Goal: Task Accomplishment & Management: Complete application form

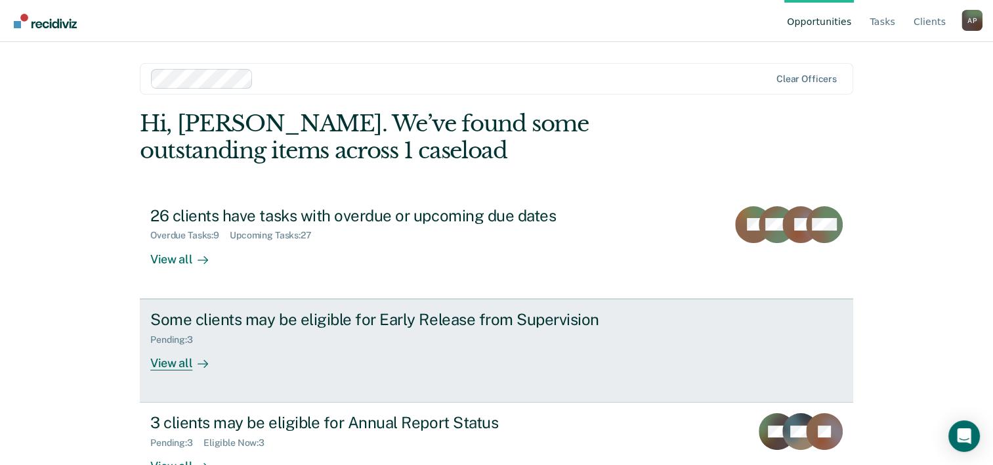
scroll to position [40, 0]
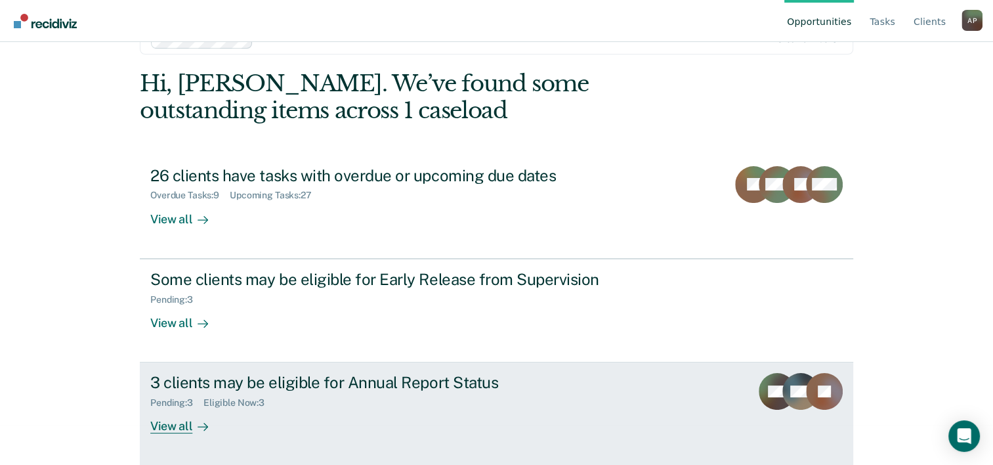
click at [379, 392] on div "Pending : 3 Eligible Now : 3" at bounding box center [380, 400] width 461 height 16
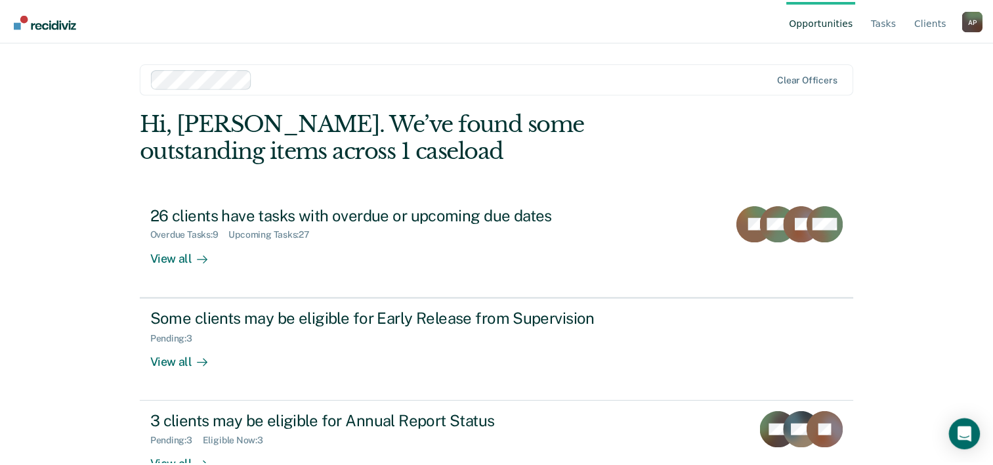
scroll to position [40, 0]
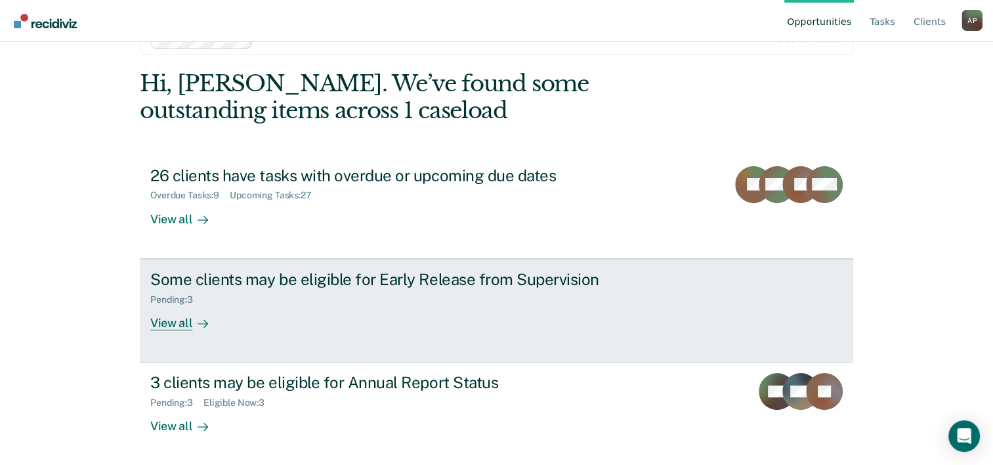
click at [398, 293] on div "Pending : 3" at bounding box center [380, 297] width 461 height 16
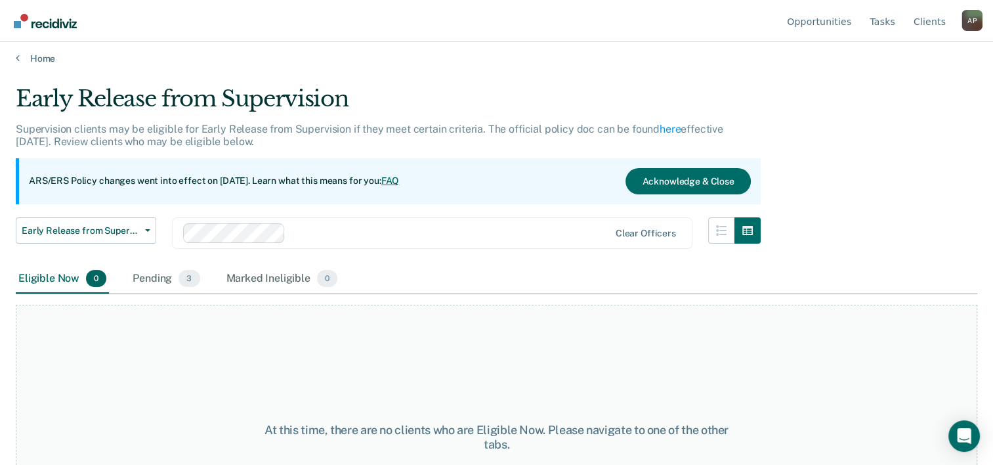
scroll to position [5, 0]
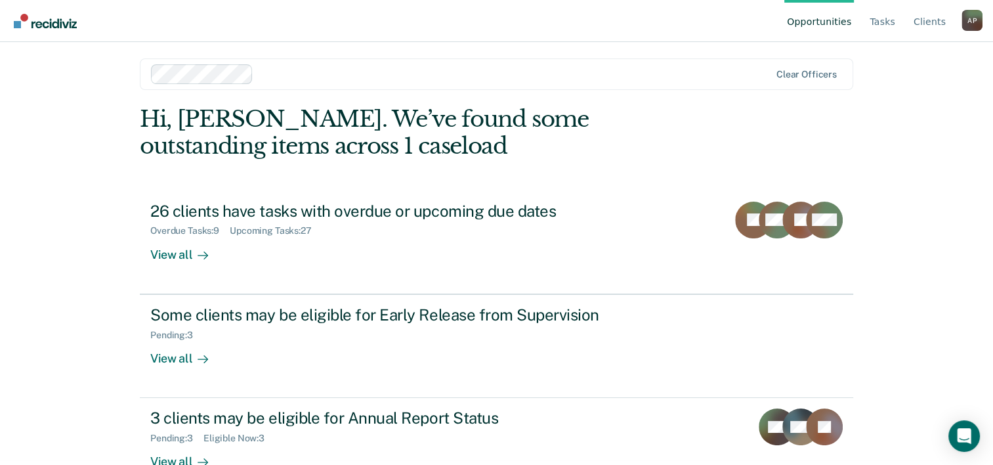
scroll to position [40, 0]
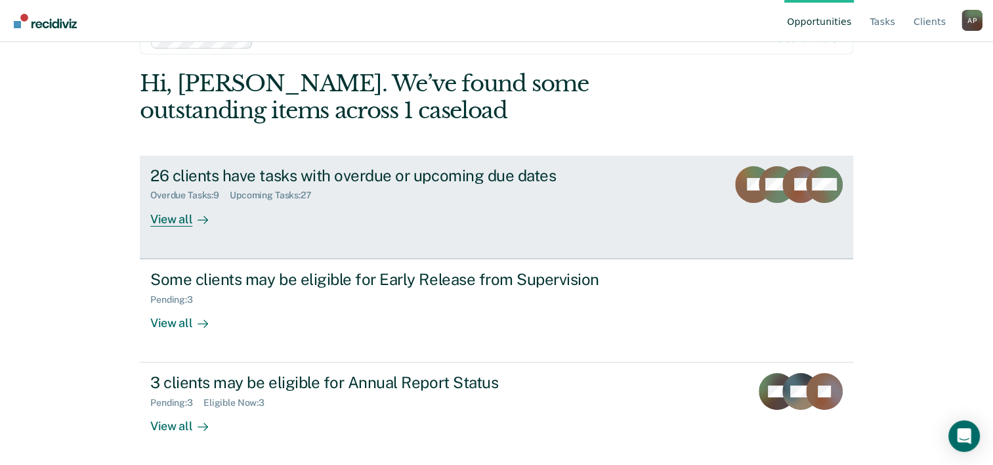
click at [311, 204] on div "26 clients have tasks with overdue or upcoming due dates Overdue Tasks : 9 Upco…" at bounding box center [396, 196] width 492 height 60
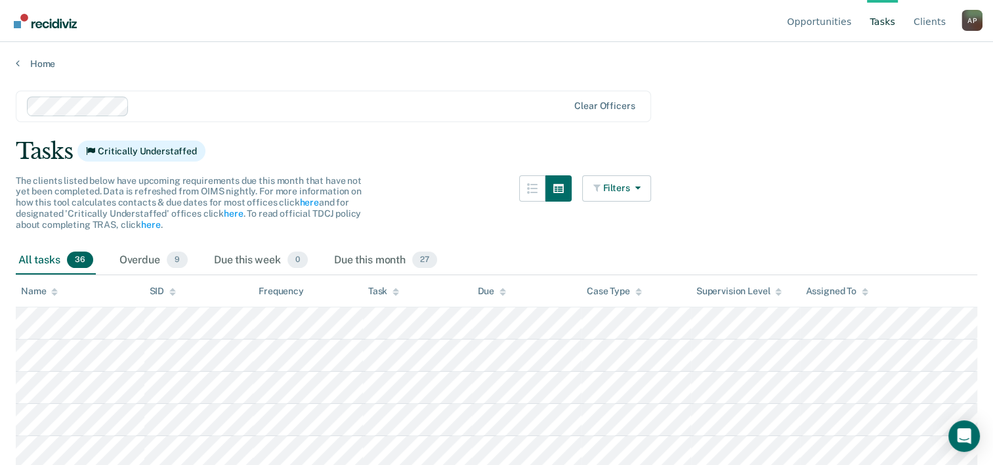
scroll to position [40, 0]
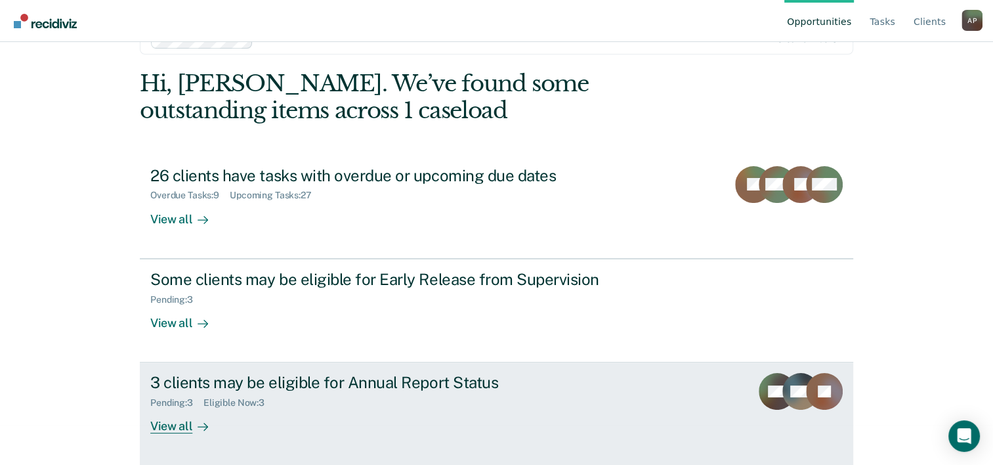
click at [274, 388] on div "3 clients may be eligible for Annual Report Status" at bounding box center [380, 382] width 461 height 19
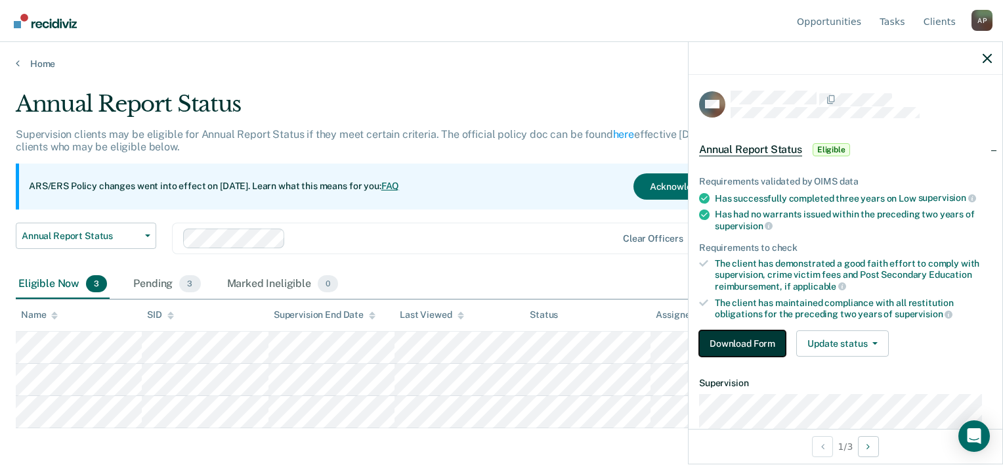
click at [748, 345] on button "Download Form" at bounding box center [742, 343] width 87 height 26
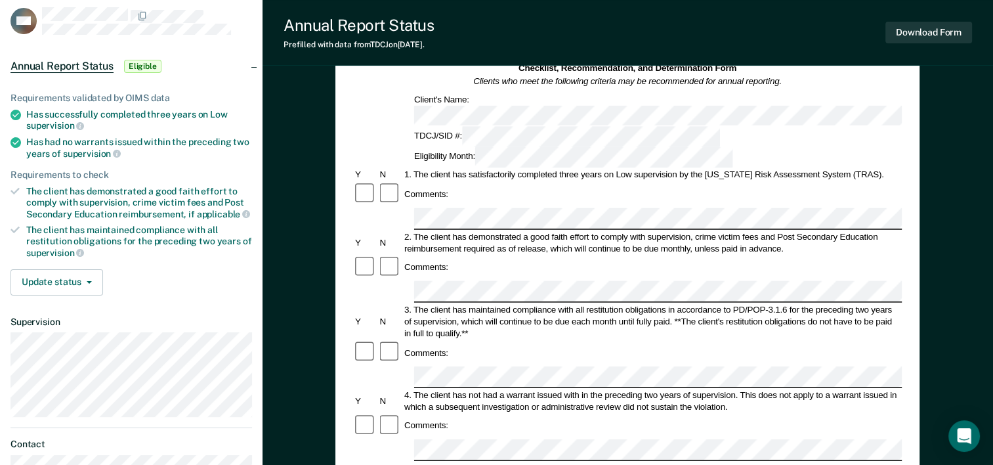
scroll to position [79, 0]
drag, startPoint x: 74, startPoint y: 123, endPoint x: 28, endPoint y: 112, distance: 47.4
click at [28, 112] on div "Has successfully completed three years on Low supervision" at bounding box center [139, 119] width 226 height 22
copy div "Has successfully completed three years on Low supervision"
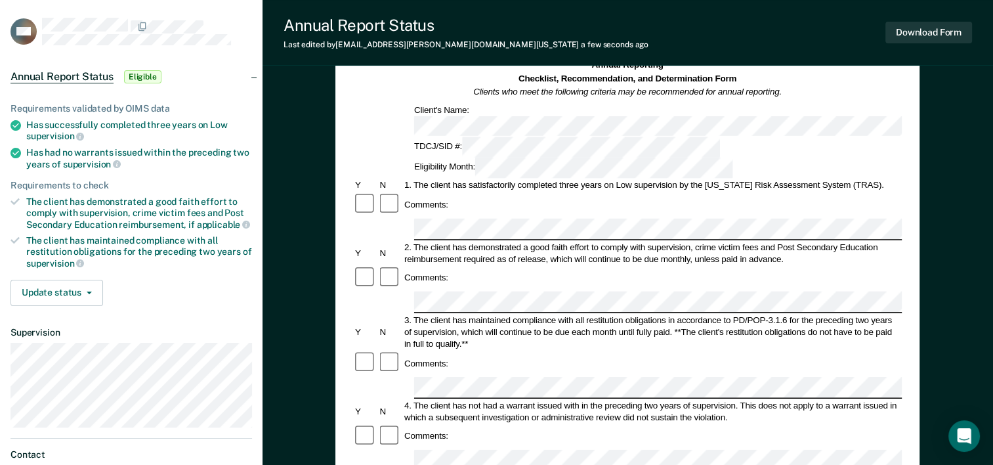
scroll to position [0, 0]
drag, startPoint x: 25, startPoint y: 151, endPoint x: 110, endPoint y: 160, distance: 85.8
click at [110, 160] on li "Has had no warrants issued within the preceding two years of supervision" at bounding box center [130, 158] width 241 height 22
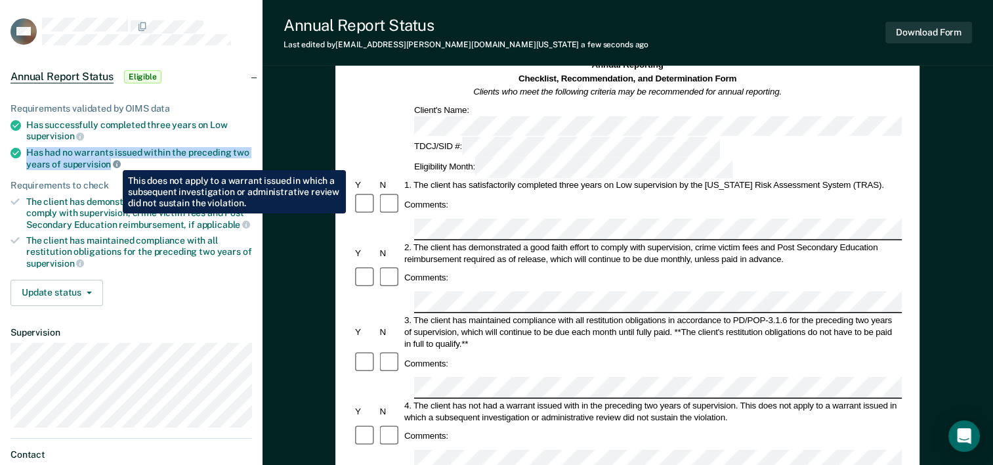
copy div "Has had no warrants issued within the preceding two years of supervision"
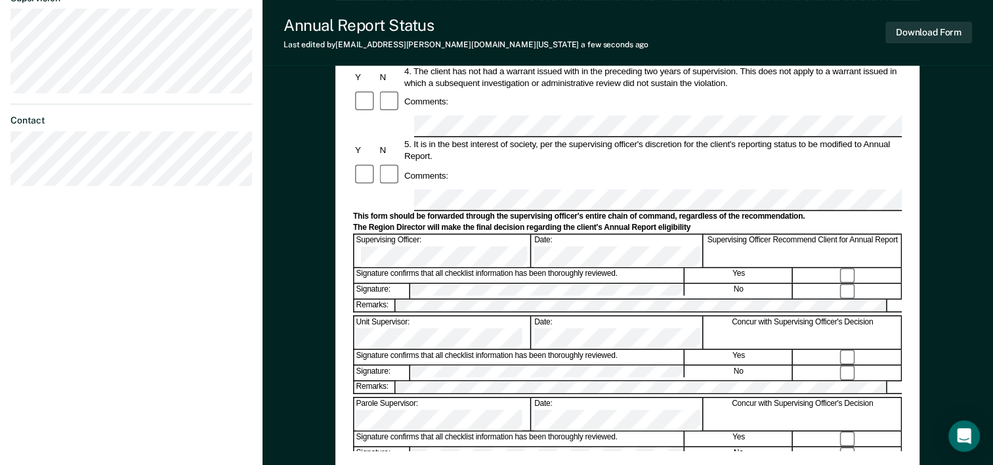
scroll to position [409, 0]
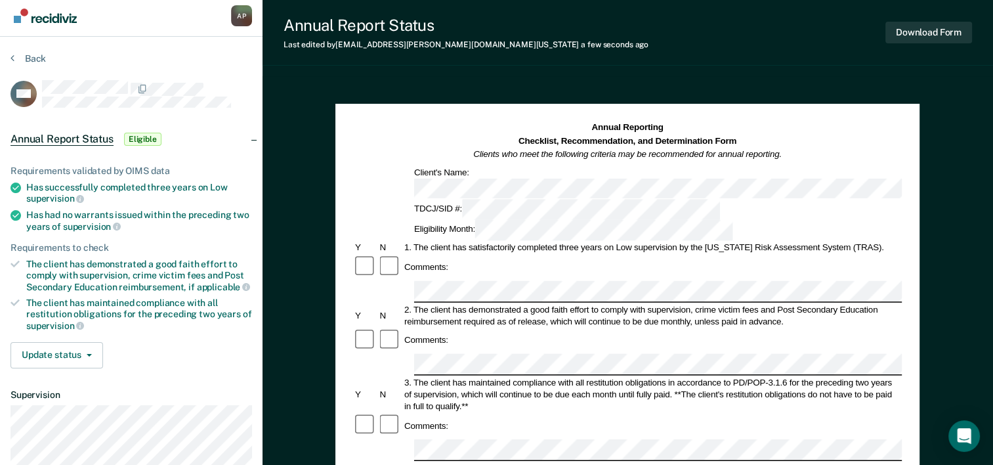
scroll to position [0, 0]
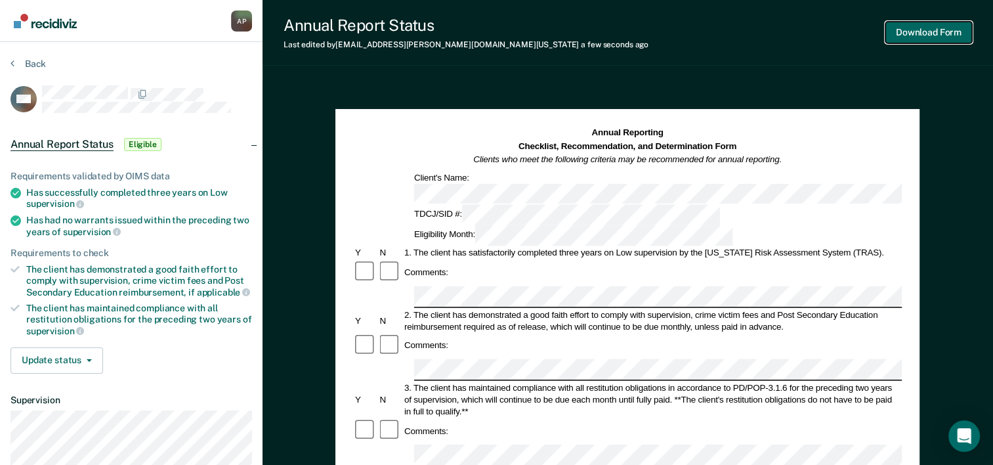
click at [924, 36] on button "Download Form" at bounding box center [928, 33] width 87 height 22
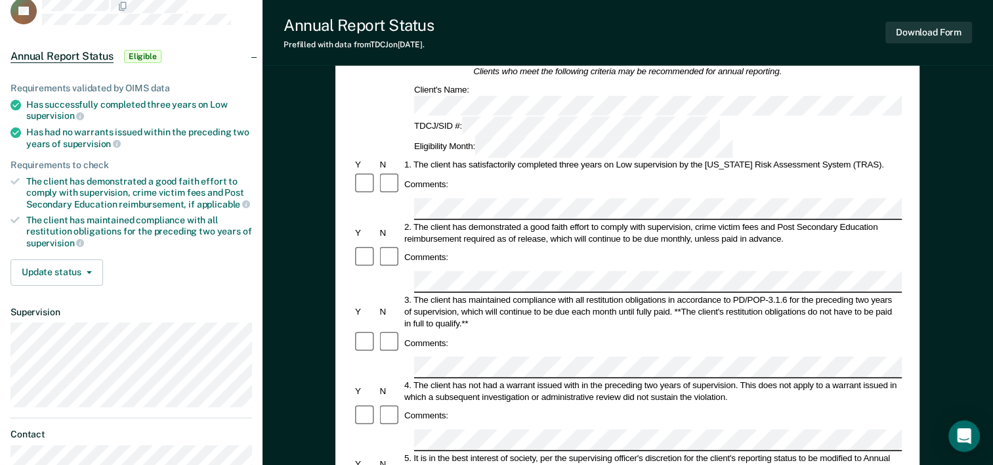
scroll to position [87, 0]
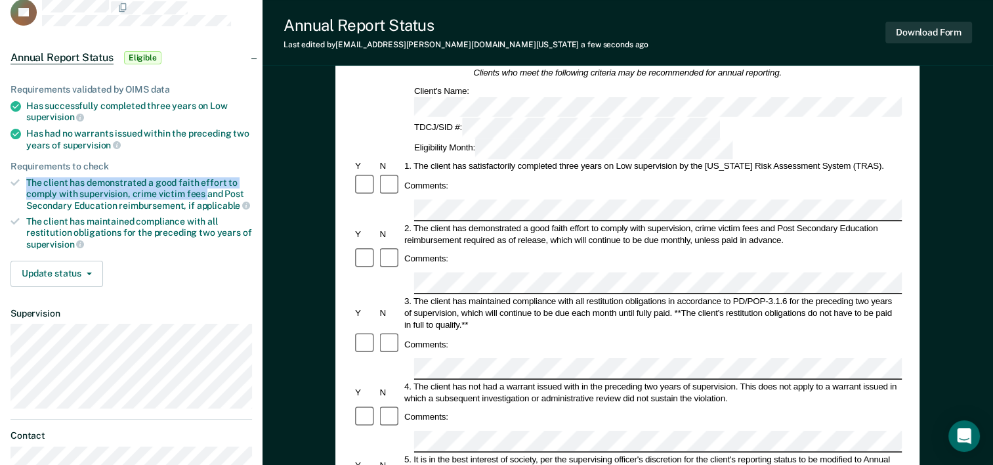
drag, startPoint x: 26, startPoint y: 177, endPoint x: 206, endPoint y: 194, distance: 180.7
click at [206, 194] on div "The client has demonstrated a good faith effort to comply with supervision, cri…" at bounding box center [139, 193] width 226 height 33
drag, startPoint x: 206, startPoint y: 194, endPoint x: 166, endPoint y: 162, distance: 51.3
click at [166, 162] on div "Requirements to check" at bounding box center [130, 166] width 241 height 11
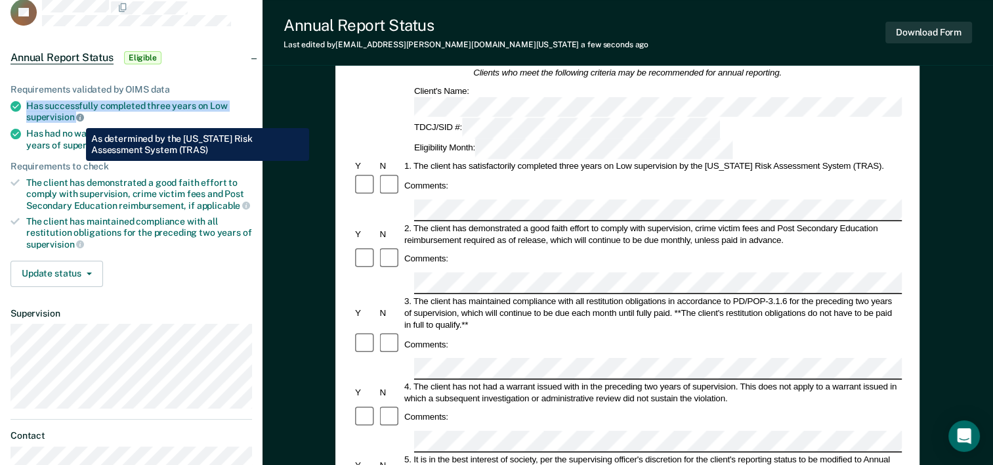
drag, startPoint x: 28, startPoint y: 102, endPoint x: 76, endPoint y: 118, distance: 51.0
click at [76, 118] on div "Has successfully completed three years on Low supervision" at bounding box center [139, 111] width 226 height 22
copy div "Has successfully completed three years on Low supervision"
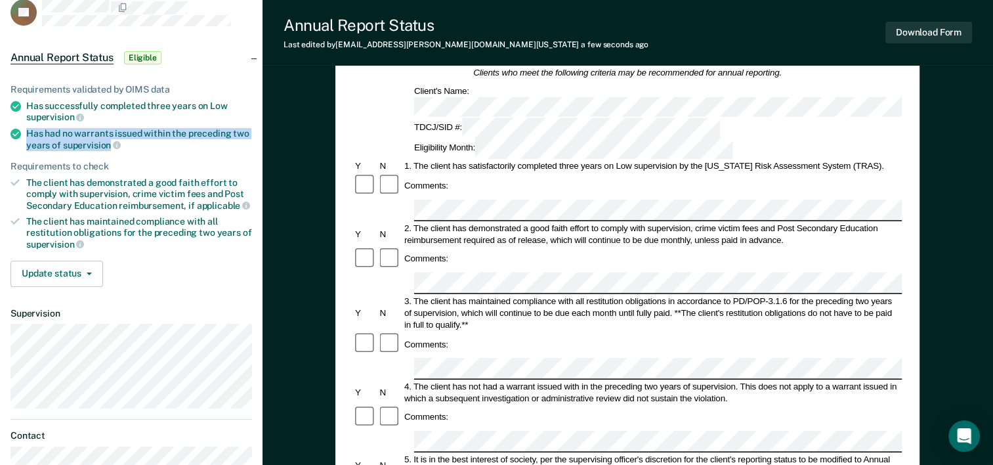
drag, startPoint x: 25, startPoint y: 130, endPoint x: 108, endPoint y: 140, distance: 83.3
click at [108, 140] on li "Has had no warrants issued within the preceding two years of supervision" at bounding box center [130, 139] width 241 height 22
copy div "Has had no warrants issued within the preceding two years of supervision"
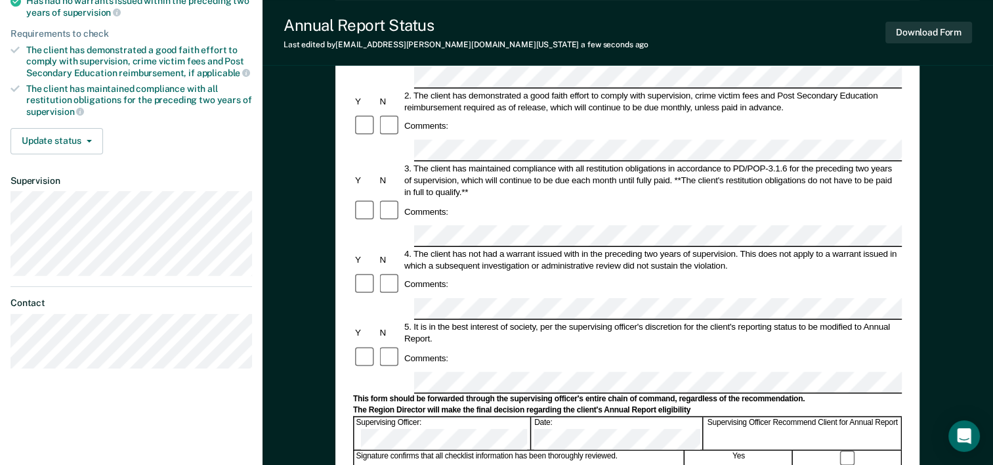
scroll to position [171, 0]
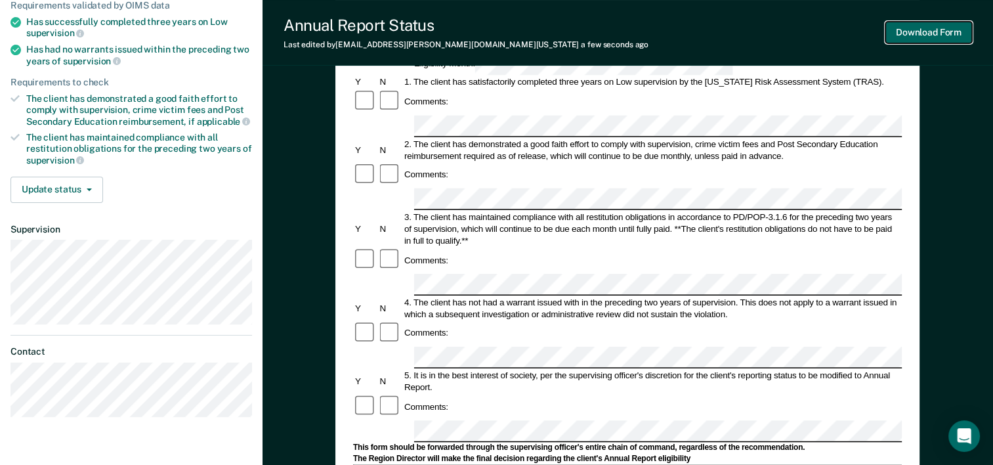
click at [920, 35] on button "Download Form" at bounding box center [928, 33] width 87 height 22
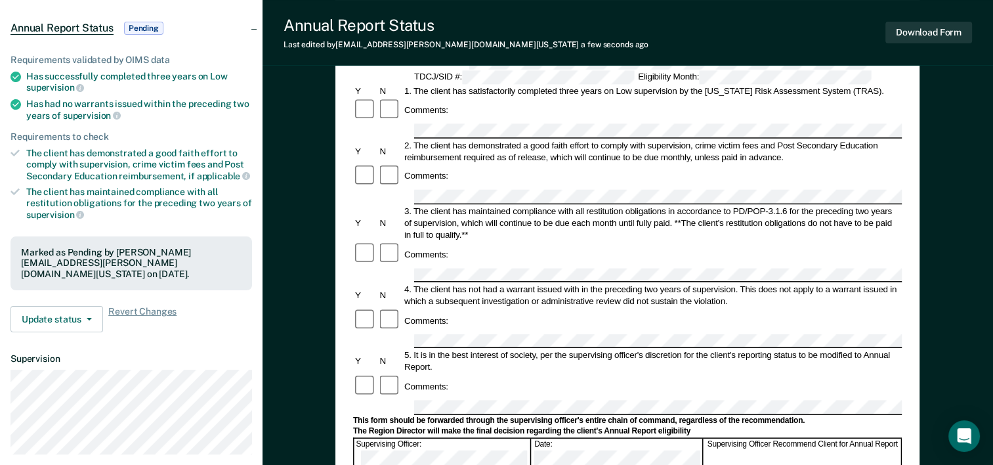
scroll to position [117, 0]
click at [957, 26] on button "Download Form" at bounding box center [928, 33] width 87 height 22
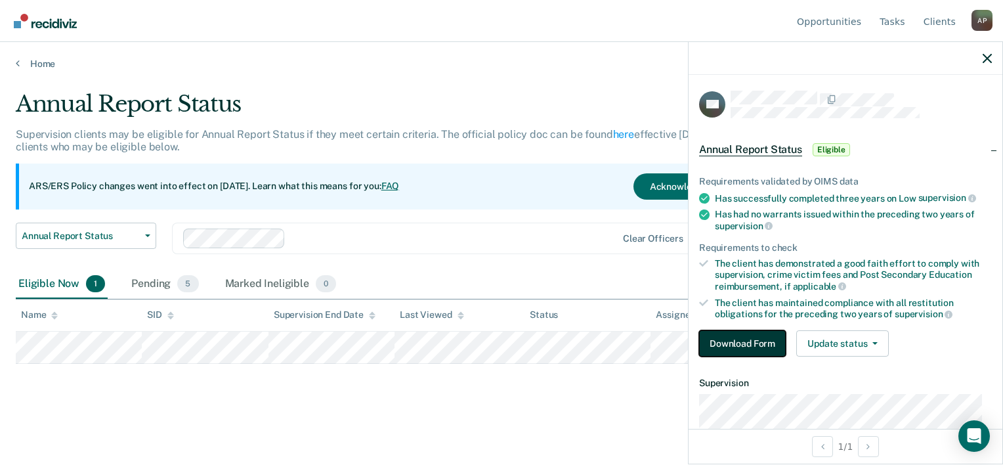
click at [748, 344] on button "Download Form" at bounding box center [742, 343] width 87 height 26
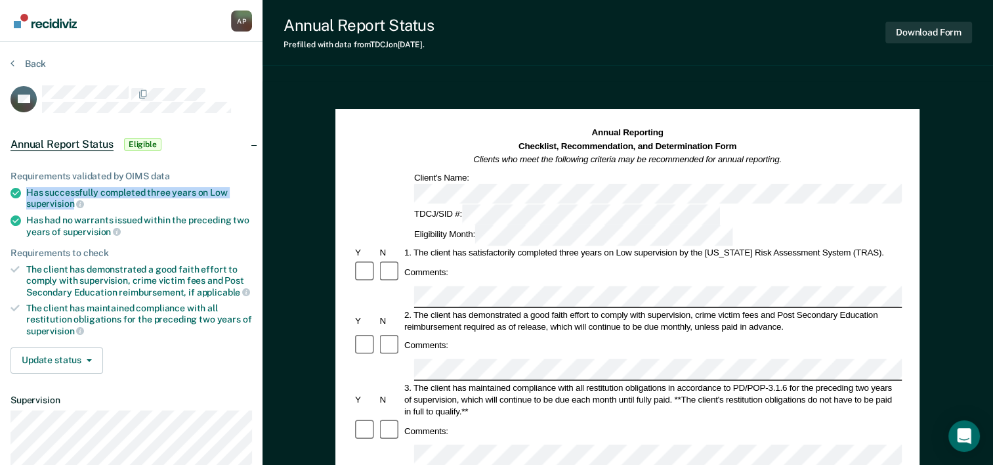
drag, startPoint x: 24, startPoint y: 189, endPoint x: 72, endPoint y: 202, distance: 50.3
click at [72, 202] on li "Has successfully completed three years on Low supervision" at bounding box center [130, 198] width 241 height 22
copy div "Has successfully completed three years on Low supervision"
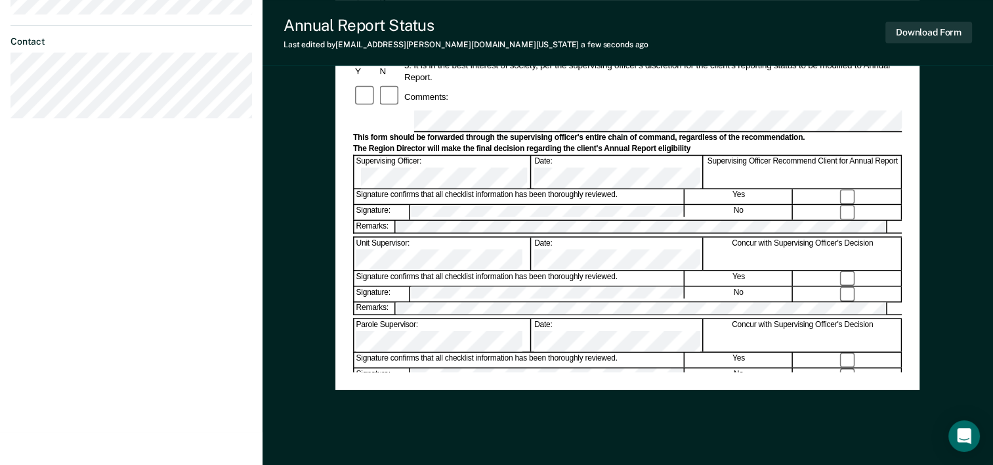
scroll to position [484, 0]
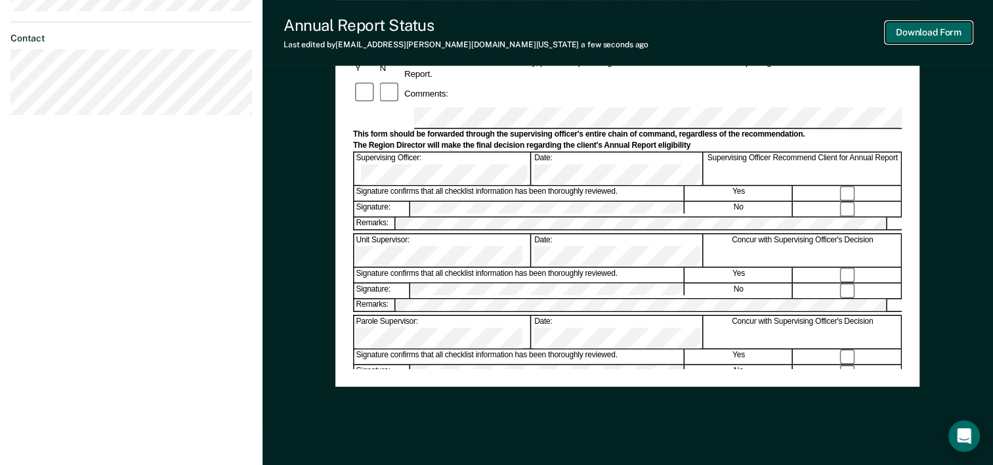
click at [934, 35] on button "Download Form" at bounding box center [928, 33] width 87 height 22
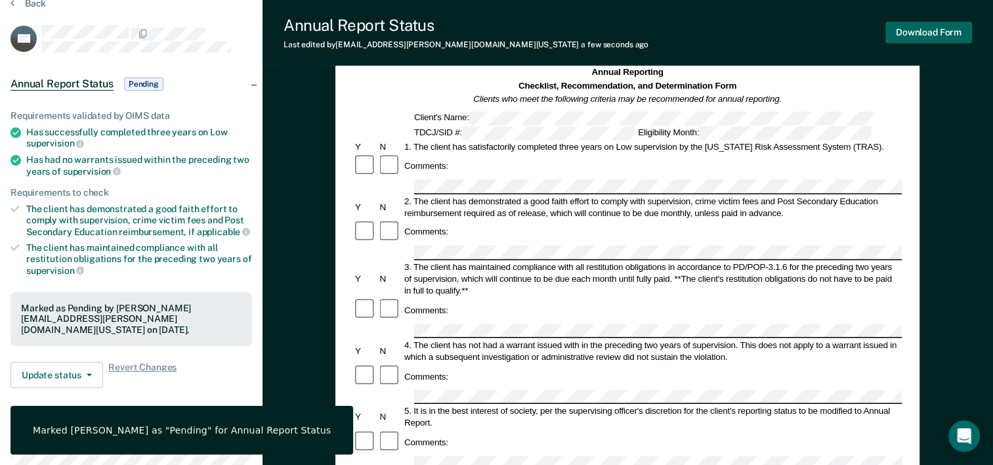
scroll to position [52, 0]
